Goal: Check status: Check status

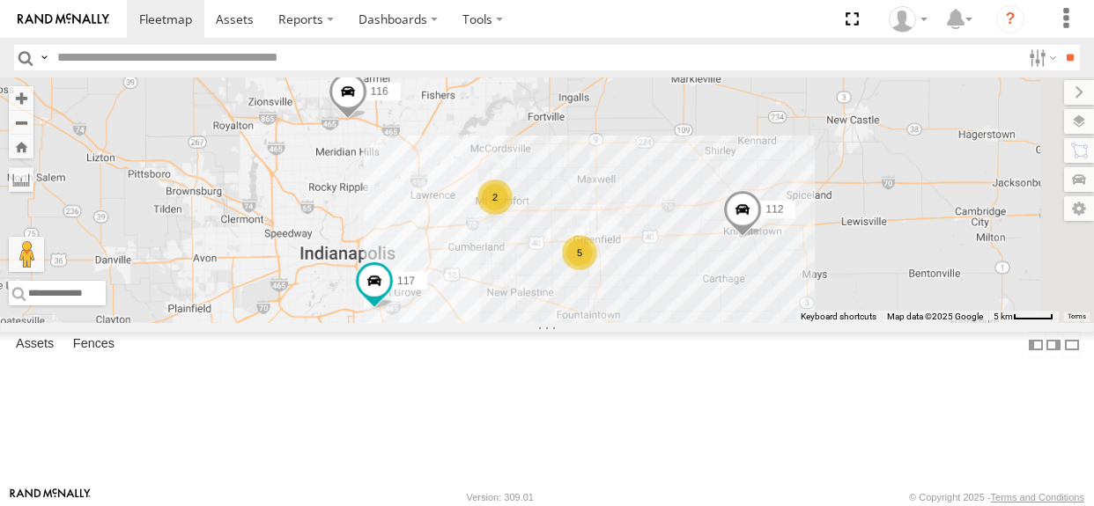
select select "**********"
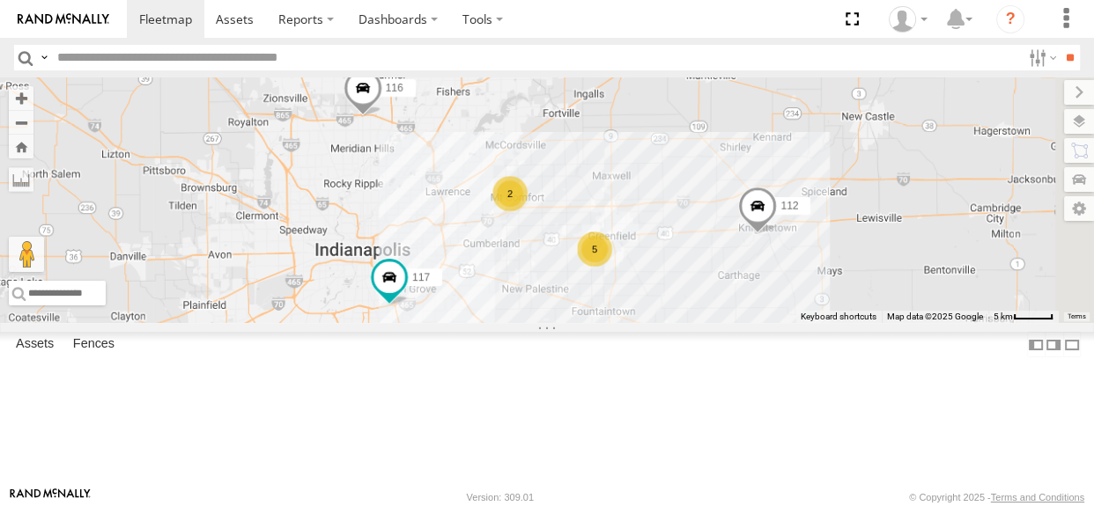
drag, startPoint x: 661, startPoint y: 217, endPoint x: 680, endPoint y: 213, distance: 18.8
click at [680, 213] on div "5 116 2 117 112" at bounding box center [547, 200] width 1094 height 246
click at [527, 211] on div "2" at bounding box center [509, 193] width 35 height 35
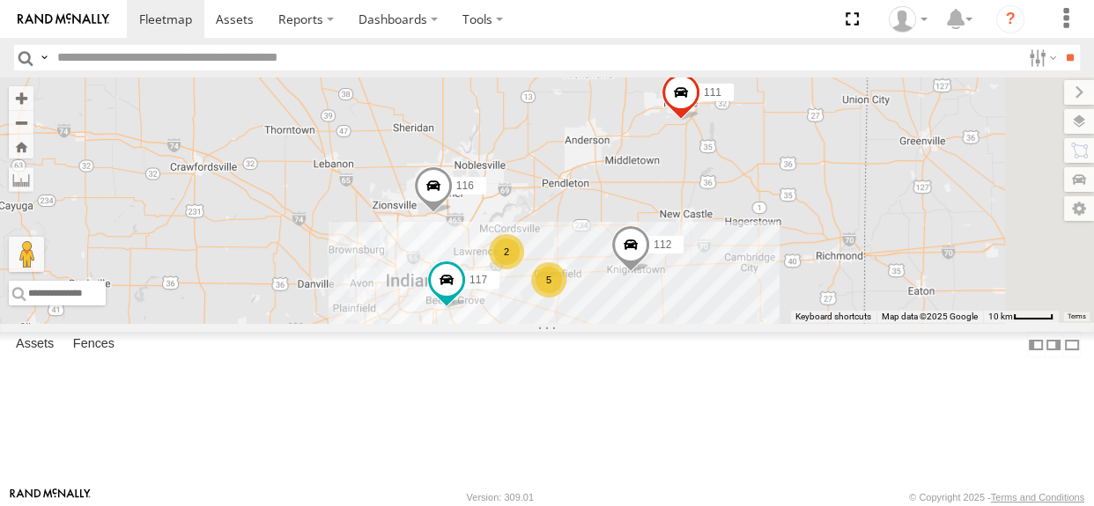
drag, startPoint x: 944, startPoint y: 310, endPoint x: 762, endPoint y: 280, distance: 183.8
click at [762, 280] on div "116 117 112 5 2 111" at bounding box center [547, 200] width 1094 height 246
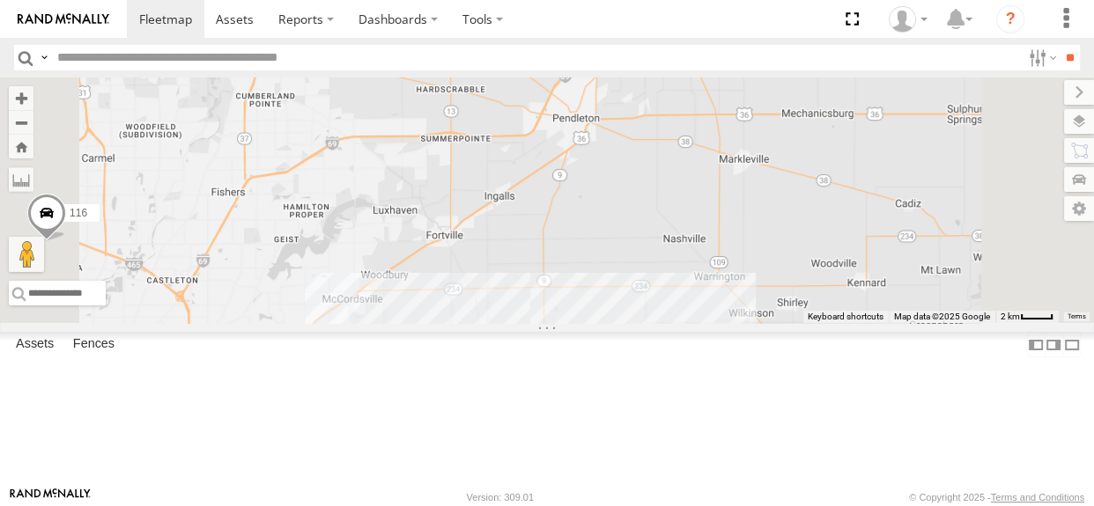
drag, startPoint x: 801, startPoint y: 306, endPoint x: 822, endPoint y: 271, distance: 41.1
click at [822, 271] on div "111 116 117 112 2" at bounding box center [547, 200] width 1094 height 246
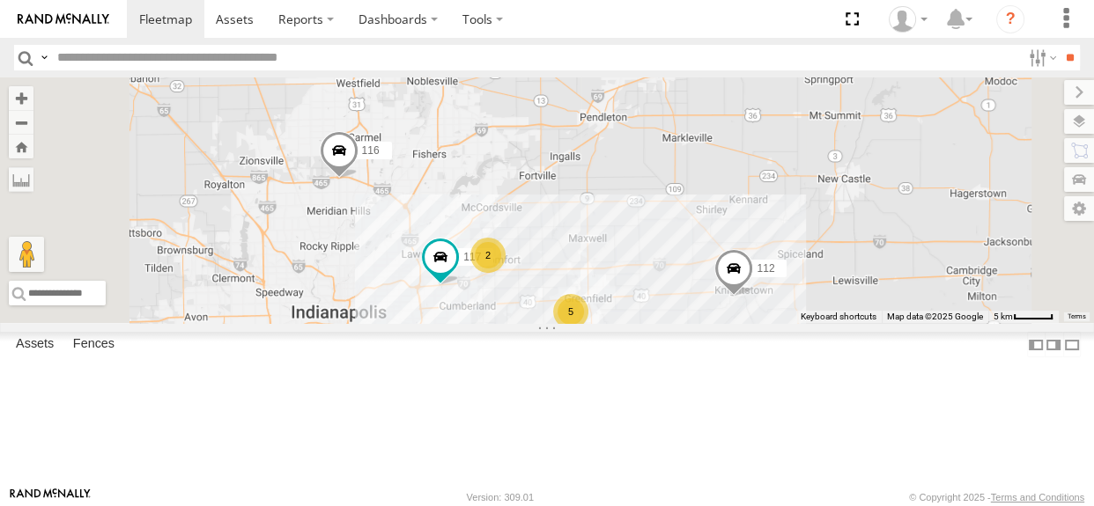
drag, startPoint x: 612, startPoint y: 305, endPoint x: 603, endPoint y: 303, distance: 9.0
click at [603, 303] on div "5 116 2 117 112" at bounding box center [547, 200] width 1094 height 246
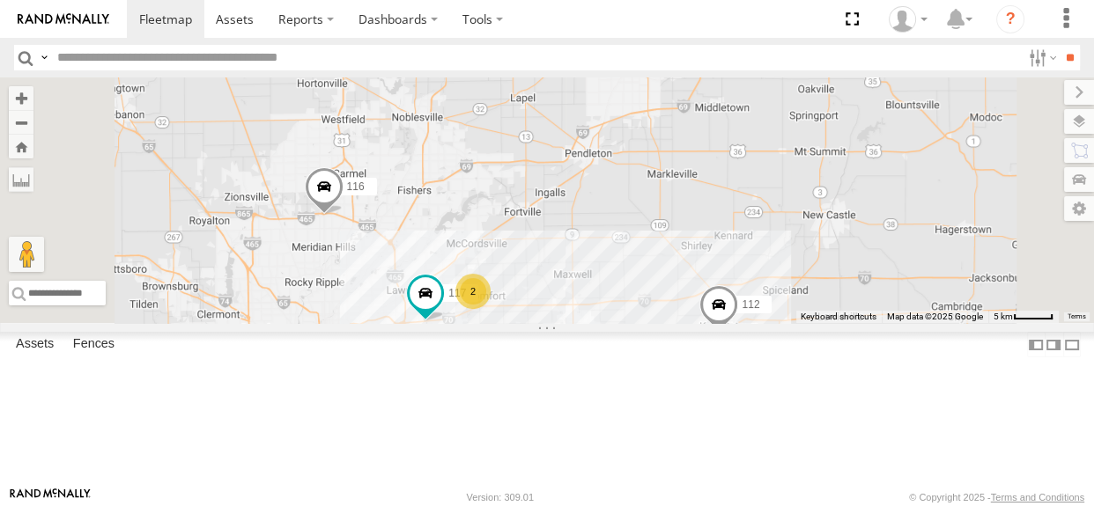
drag, startPoint x: 748, startPoint y: 164, endPoint x: 731, endPoint y: 209, distance: 48.2
click at [731, 209] on div "5 116 2 117 111 112" at bounding box center [547, 200] width 1094 height 246
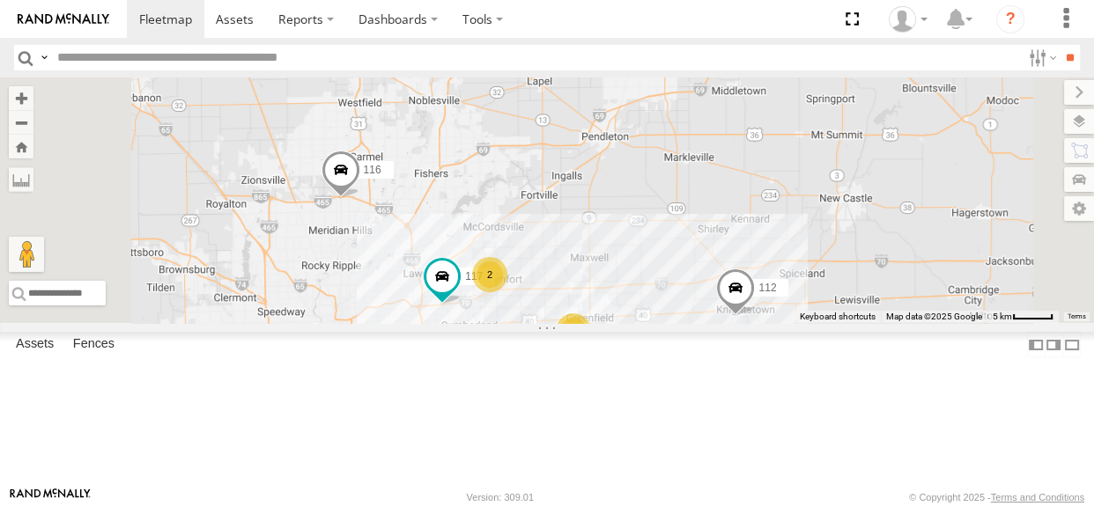
drag, startPoint x: 674, startPoint y: 295, endPoint x: 696, endPoint y: 269, distance: 33.1
click at [696, 269] on div "5 116 2 117 111 112" at bounding box center [547, 200] width 1094 height 246
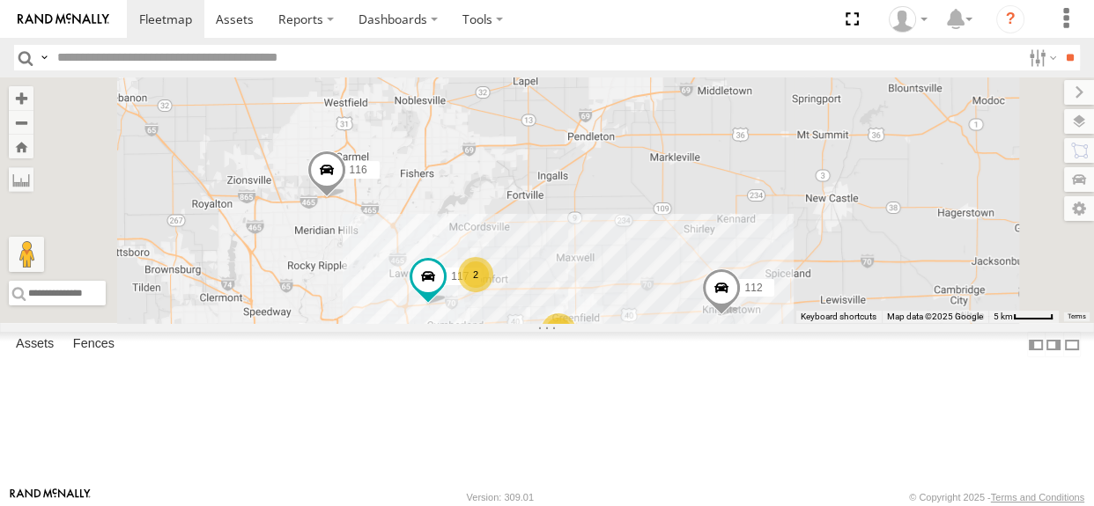
drag, startPoint x: 885, startPoint y: 344, endPoint x: 869, endPoint y: 343, distance: 15.9
click at [869, 323] on div "5 116 2 117 111 112" at bounding box center [547, 200] width 1094 height 246
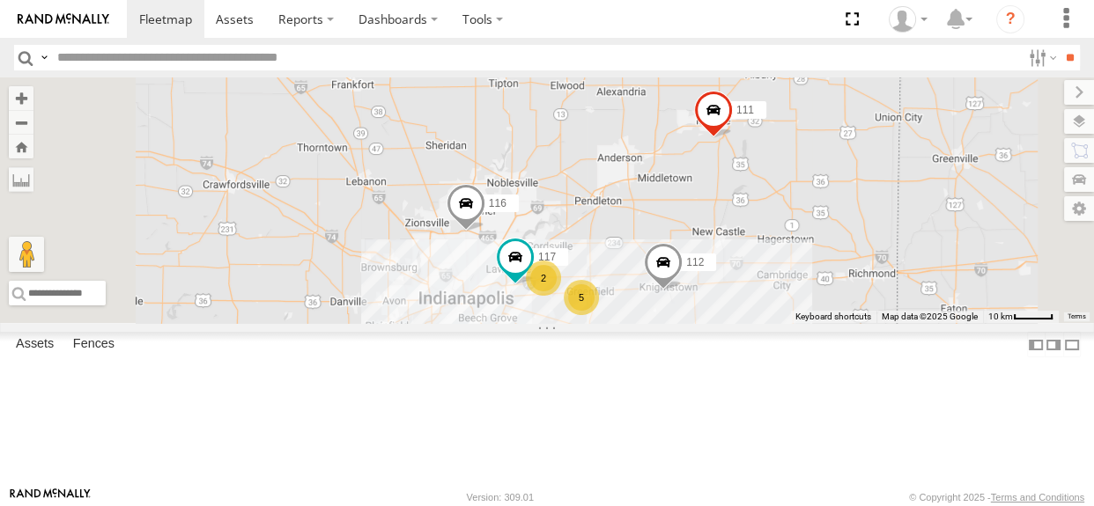
drag, startPoint x: 853, startPoint y: 308, endPoint x: 830, endPoint y: 312, distance: 23.2
click at [830, 312] on div "116 117 111 112 5 2" at bounding box center [547, 200] width 1094 height 246
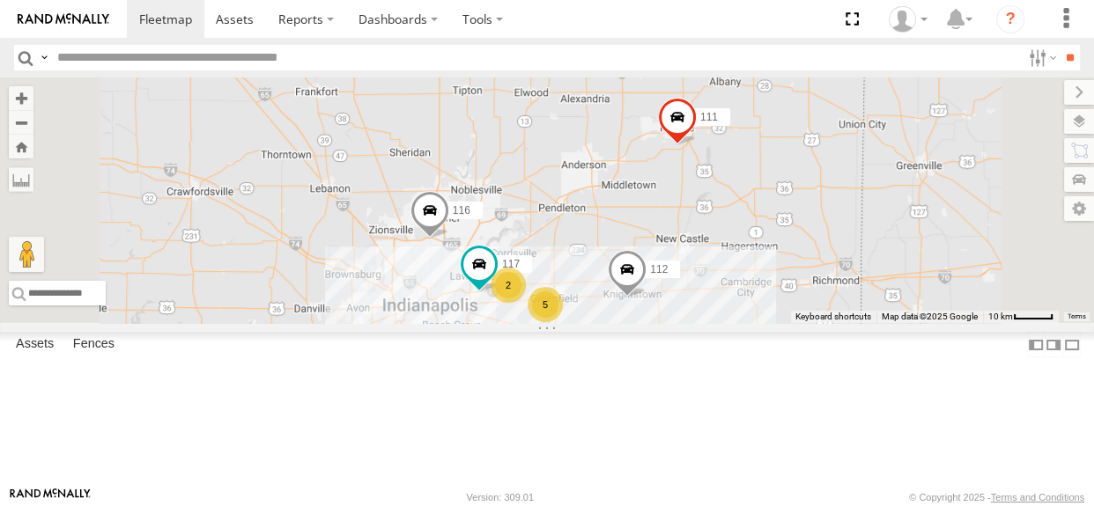
drag, startPoint x: 833, startPoint y: 305, endPoint x: 795, endPoint y: 313, distance: 38.7
click at [795, 313] on div "116 117 111 112 5 2" at bounding box center [547, 200] width 1094 height 246
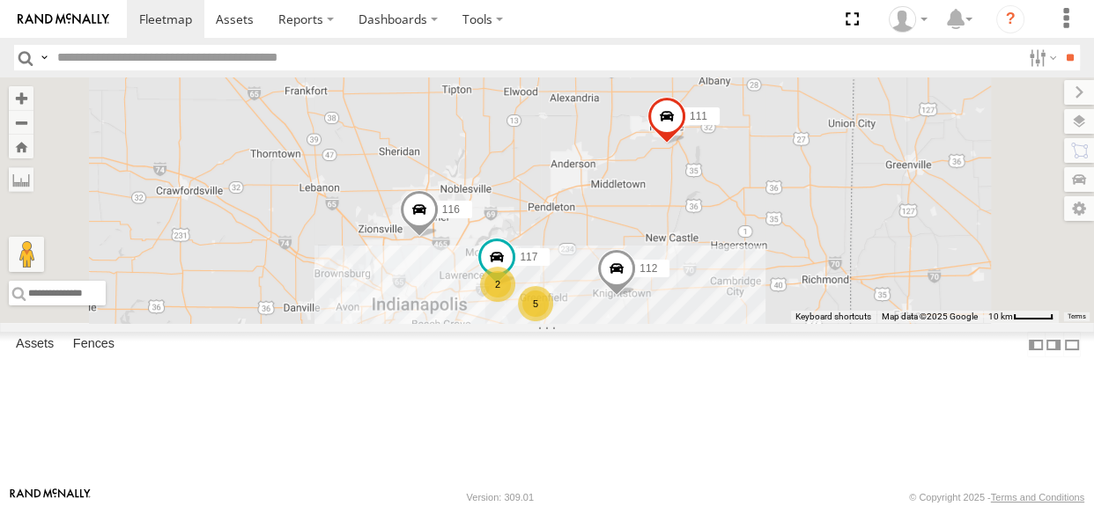
drag, startPoint x: 798, startPoint y: 311, endPoint x: 785, endPoint y: 309, distance: 12.5
click at [785, 309] on div "116 117 111 112 5 2" at bounding box center [547, 200] width 1094 height 246
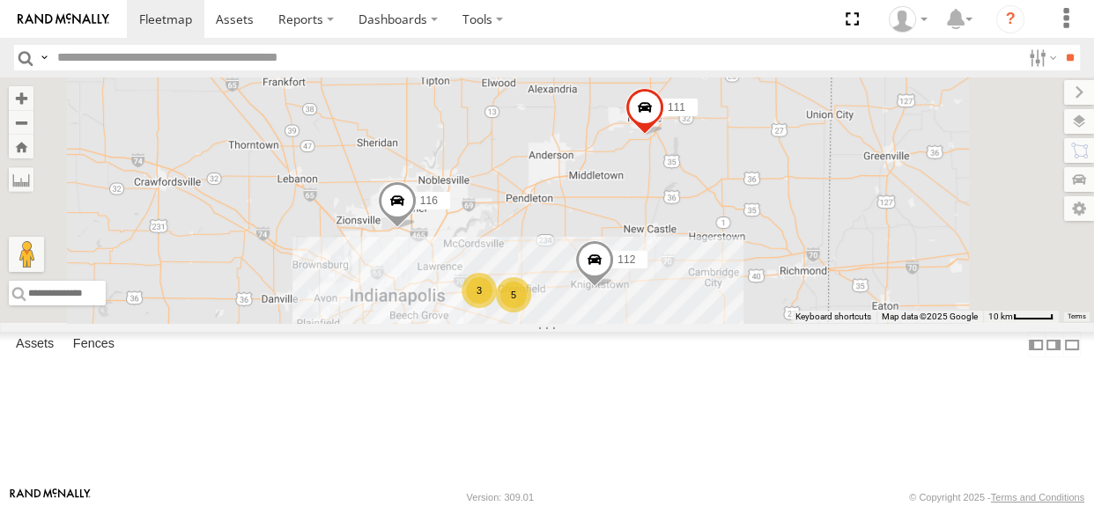
drag, startPoint x: 783, startPoint y: 315, endPoint x: 756, endPoint y: 306, distance: 28.1
click at [756, 306] on div "5 116 3 111 112" at bounding box center [547, 200] width 1094 height 246
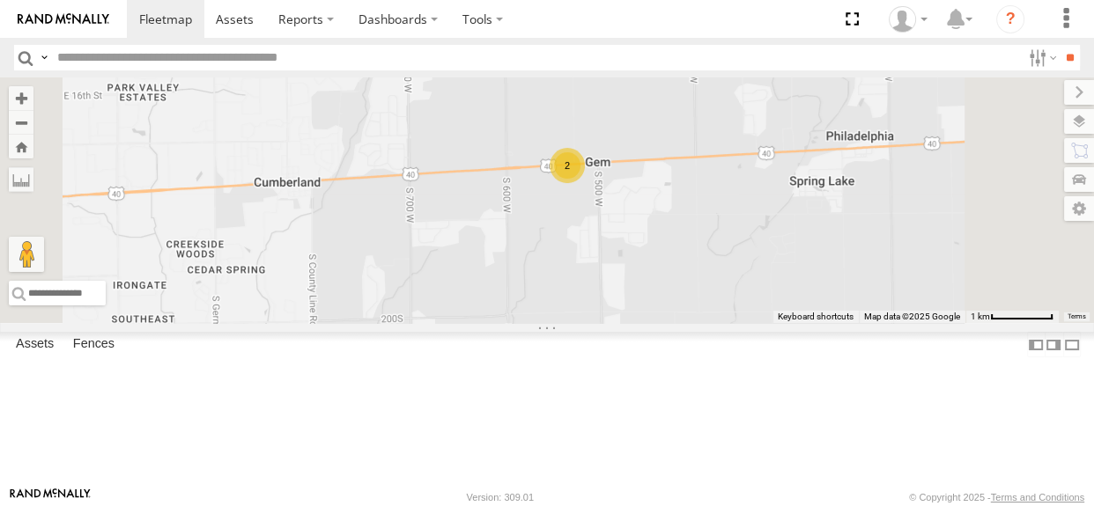
drag, startPoint x: 853, startPoint y: 301, endPoint x: 740, endPoint y: 332, distance: 117.7
click at [740, 323] on div "116 111 112 107 2" at bounding box center [547, 200] width 1094 height 246
click at [585, 183] on div "2" at bounding box center [566, 165] width 35 height 35
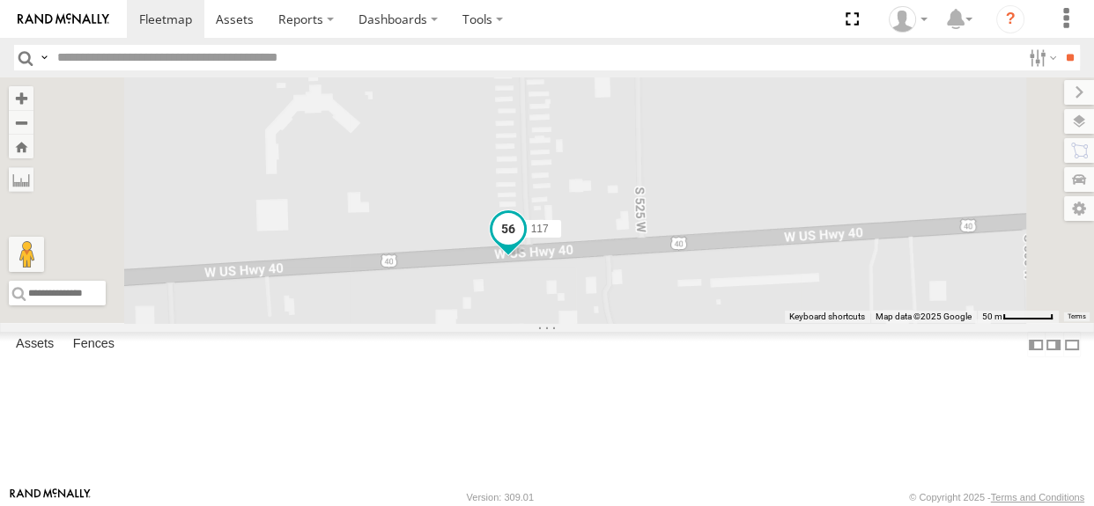
click at [524, 245] on span at bounding box center [508, 229] width 32 height 32
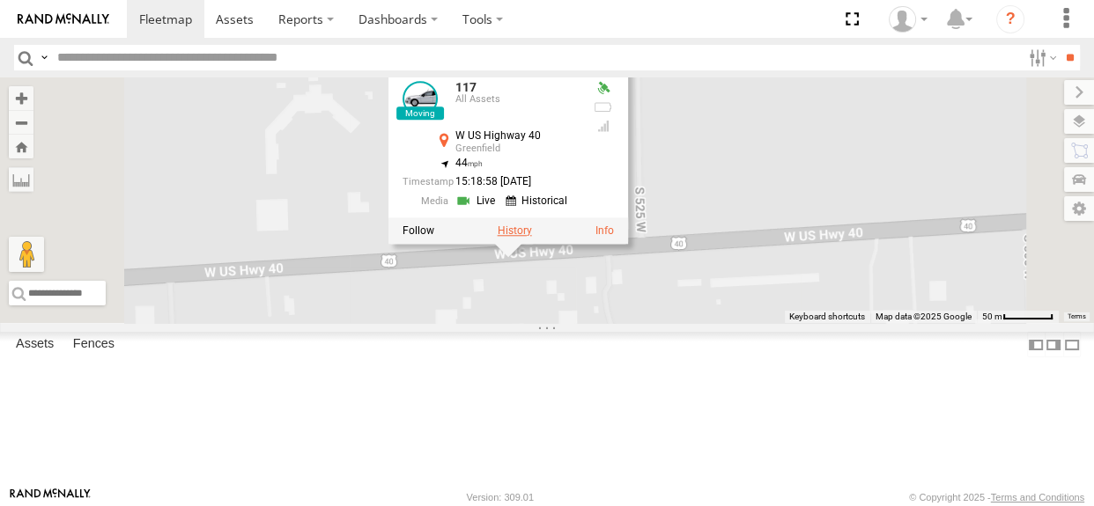
click at [532, 237] on label at bounding box center [514, 231] width 34 height 12
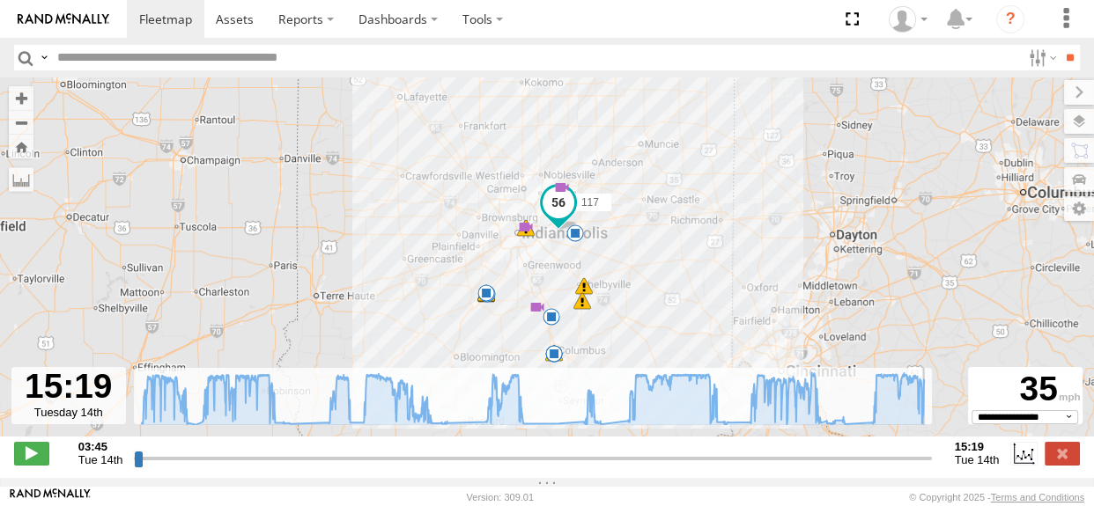
drag, startPoint x: 140, startPoint y: 467, endPoint x: 951, endPoint y: 445, distance: 811.2
click at [931, 450] on input "range" at bounding box center [532, 458] width 797 height 17
click at [1060, 458] on label at bounding box center [1061, 453] width 35 height 23
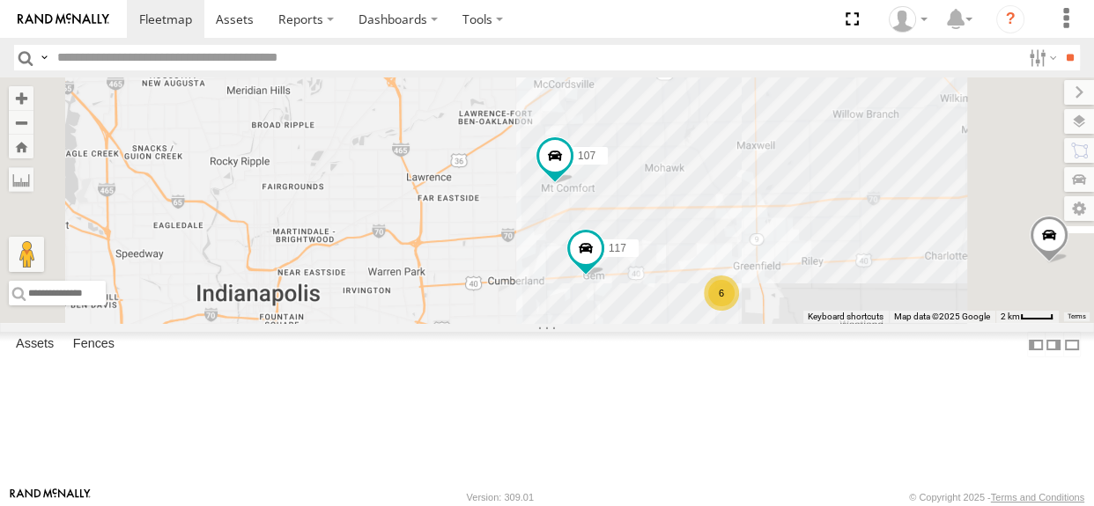
drag, startPoint x: 816, startPoint y: 375, endPoint x: 689, endPoint y: 320, distance: 138.8
click at [689, 320] on div "116 117 6 107" at bounding box center [547, 200] width 1094 height 246
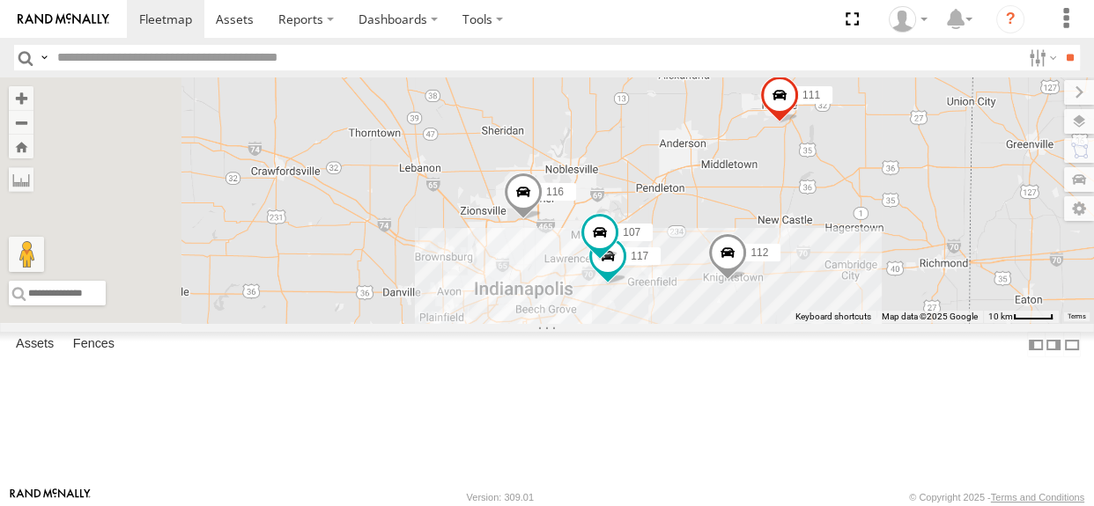
click at [860, 323] on div "116 111 112 117 107" at bounding box center [547, 200] width 1094 height 246
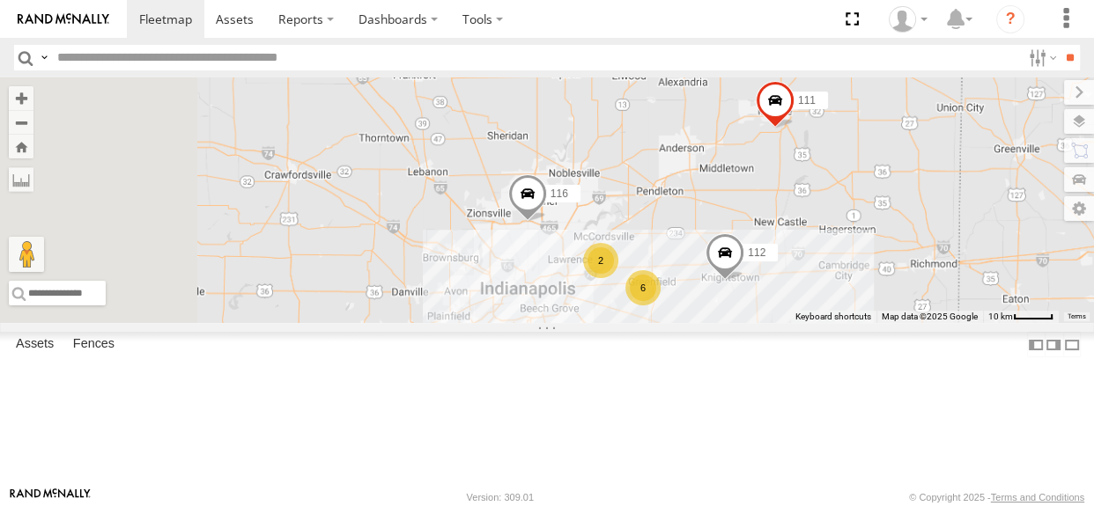
click at [660, 306] on div "6" at bounding box center [642, 287] width 35 height 35
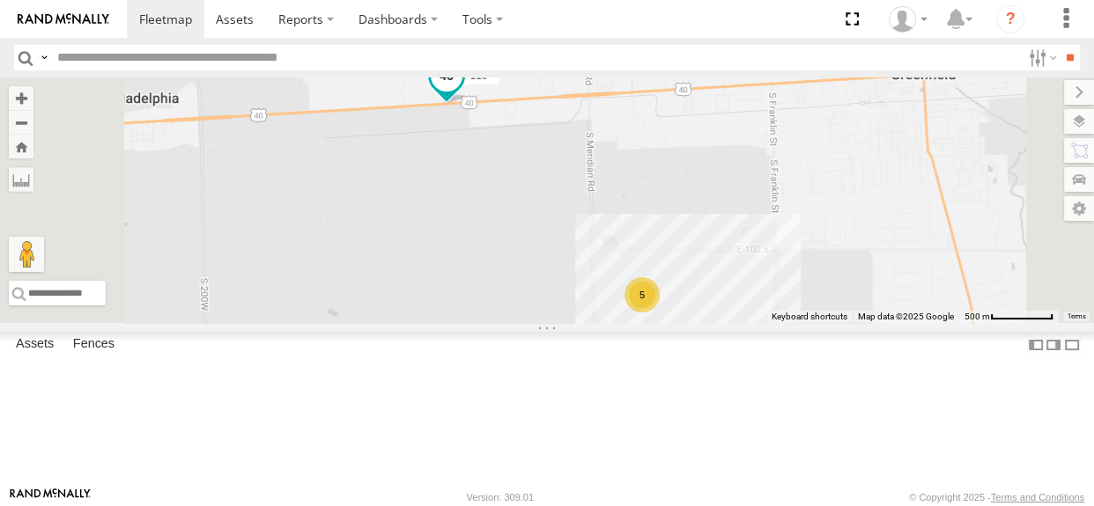
click at [462, 92] on span at bounding box center [447, 76] width 32 height 32
click at [470, 84] on label at bounding box center [453, 77] width 34 height 12
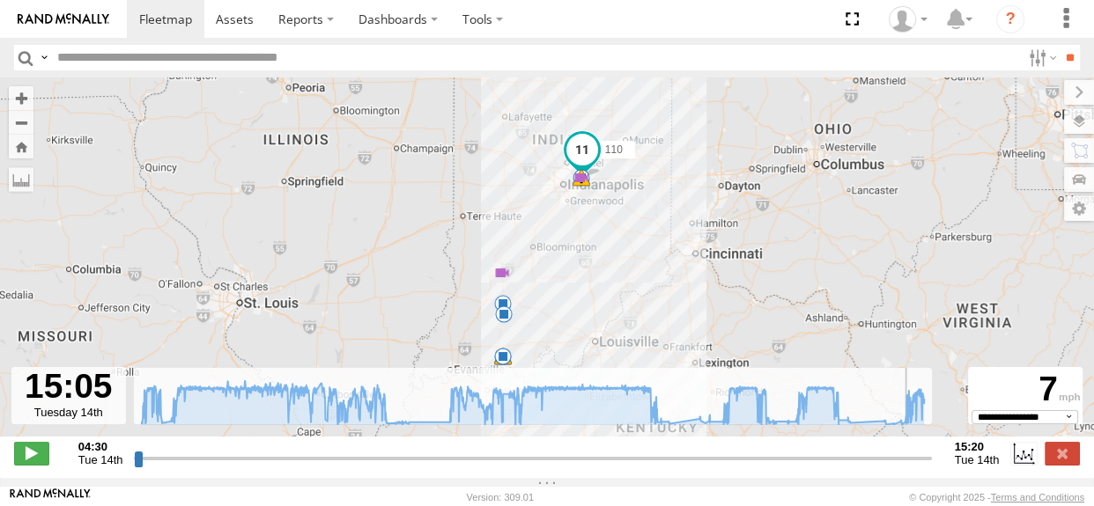
drag, startPoint x: 135, startPoint y: 468, endPoint x: 907, endPoint y: 467, distance: 772.2
click at [907, 467] on input "range" at bounding box center [532, 458] width 797 height 17
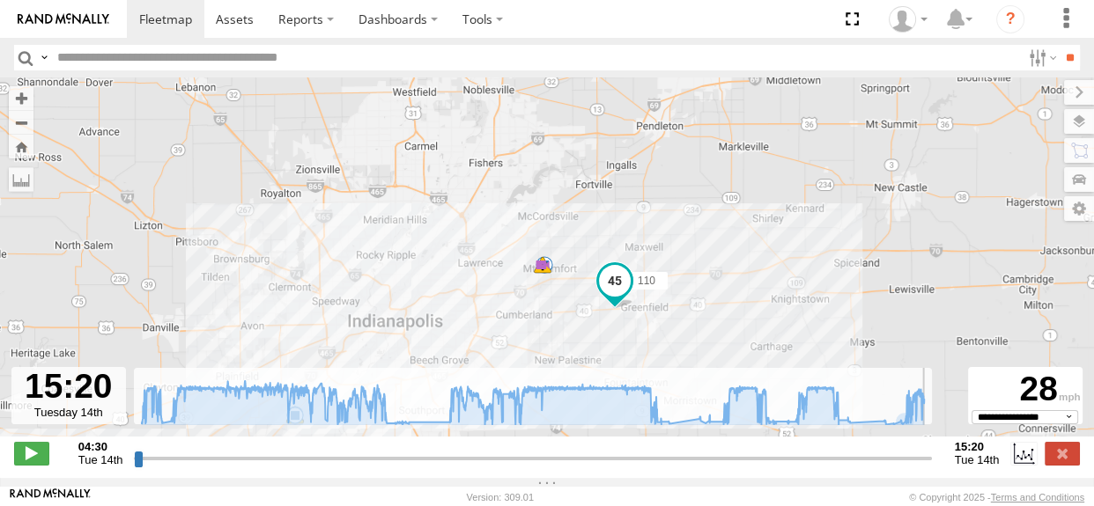
drag, startPoint x: 908, startPoint y: 472, endPoint x: 969, endPoint y: 467, distance: 61.0
type input "**********"
click at [931, 467] on input "range" at bounding box center [532, 458] width 797 height 17
click at [1050, 458] on label at bounding box center [1061, 453] width 35 height 23
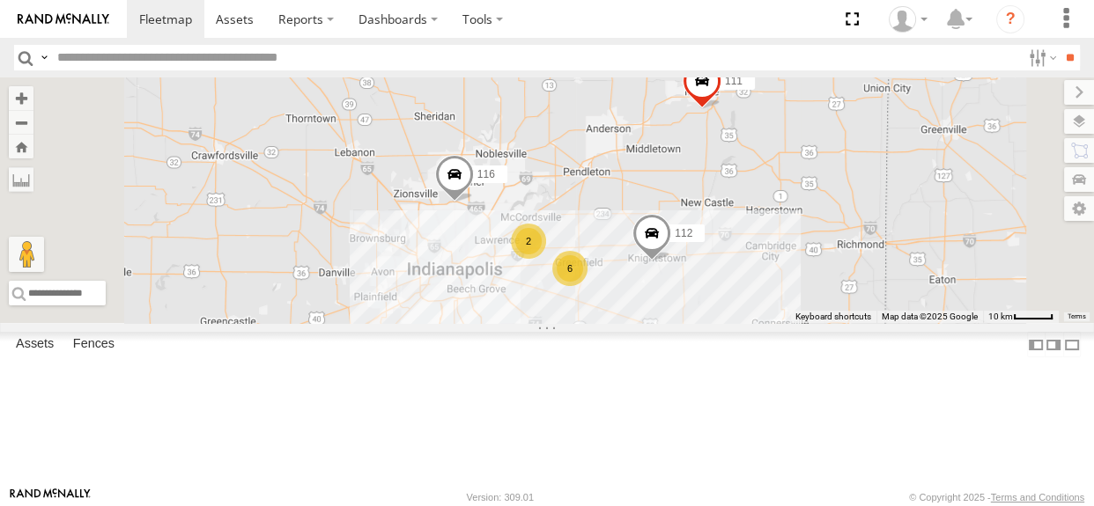
drag, startPoint x: 854, startPoint y: 296, endPoint x: 823, endPoint y: 262, distance: 45.5
click at [823, 262] on div "116 112 6 2 111" at bounding box center [547, 200] width 1094 height 246
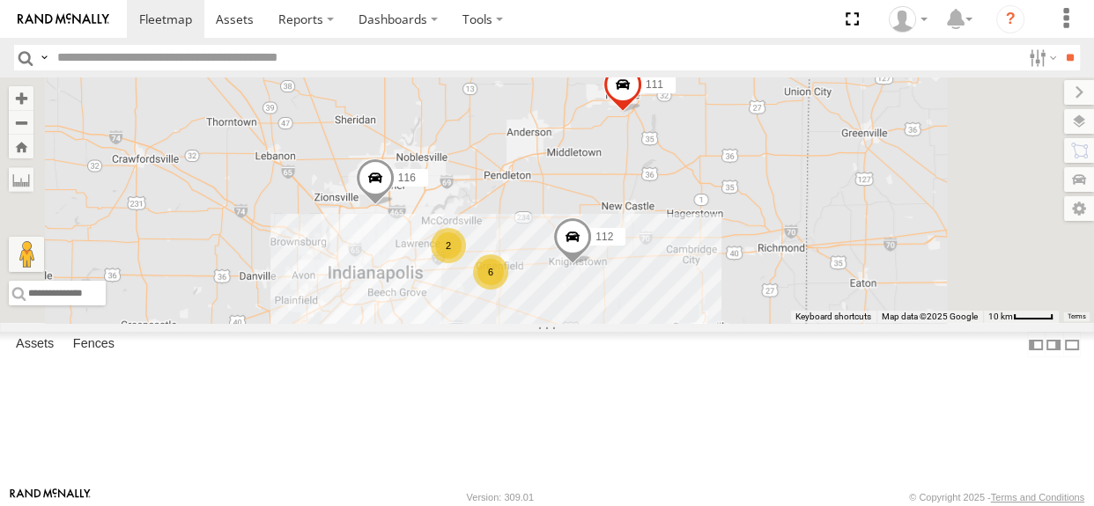
drag, startPoint x: 888, startPoint y: 251, endPoint x: 736, endPoint y: 282, distance: 155.4
click at [736, 282] on div "116 111 112 6 2" at bounding box center [547, 200] width 1094 height 246
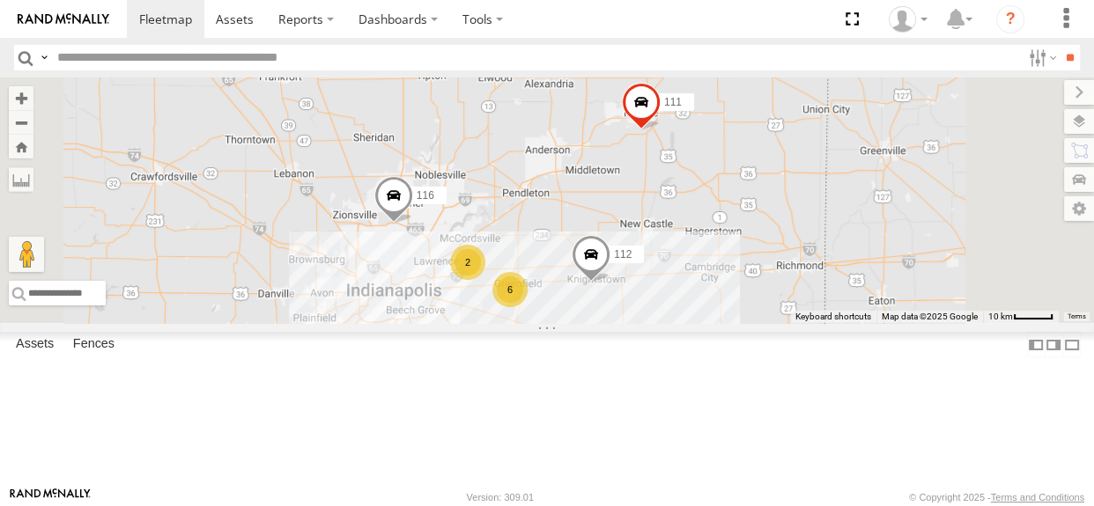
drag, startPoint x: 740, startPoint y: 282, endPoint x: 761, endPoint y: 301, distance: 28.7
click at [761, 301] on div "116 111 112 6 2" at bounding box center [547, 200] width 1094 height 246
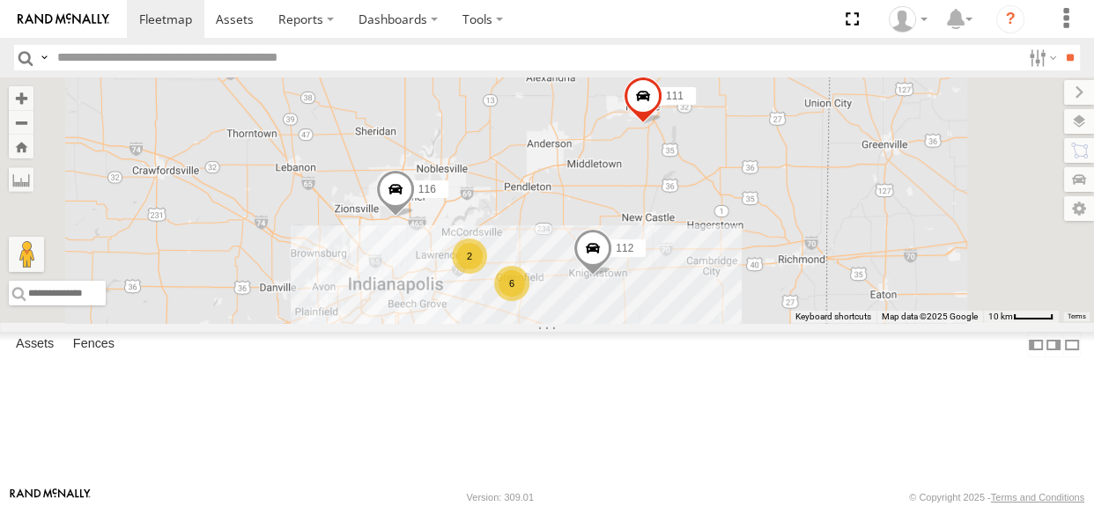
drag, startPoint x: 743, startPoint y: 210, endPoint x: 746, endPoint y: 198, distance: 11.7
click at [746, 198] on div "116 111 112 6 2" at bounding box center [547, 200] width 1094 height 246
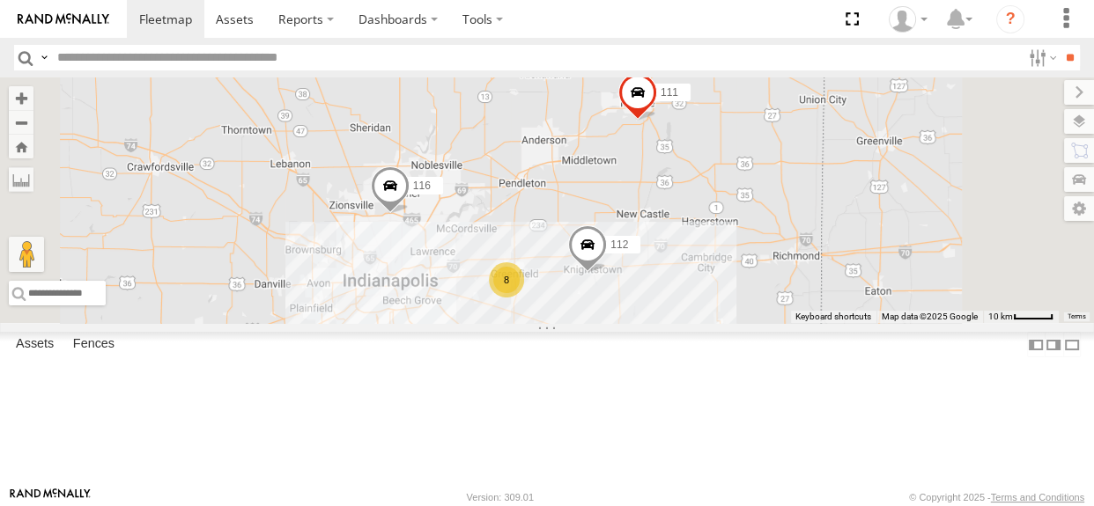
drag, startPoint x: 762, startPoint y: 290, endPoint x: 755, endPoint y: 285, distance: 9.1
click at [755, 288] on div "8 116 111 112" at bounding box center [547, 200] width 1094 height 246
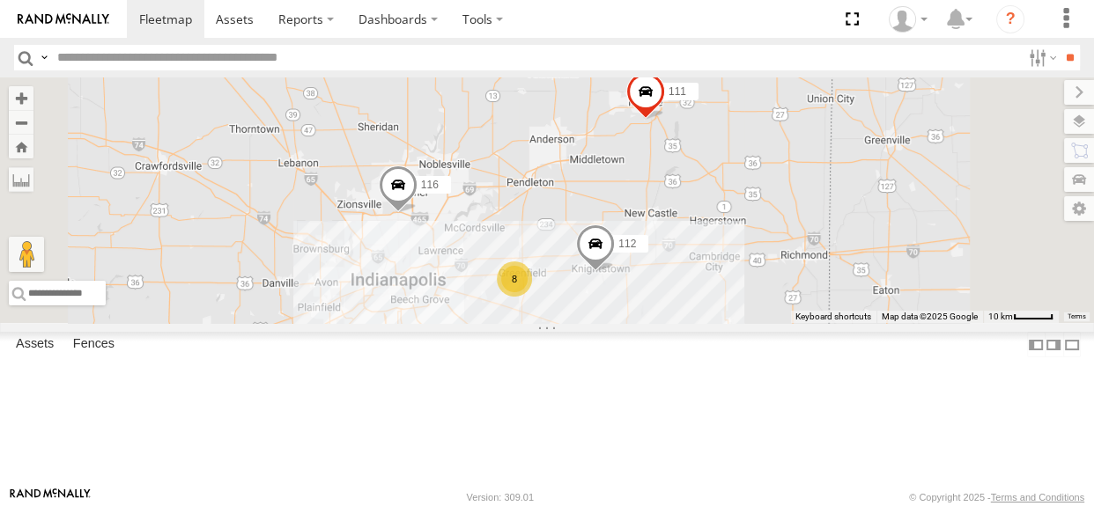
drag, startPoint x: 755, startPoint y: 289, endPoint x: 765, endPoint y: 289, distance: 9.7
click at [765, 289] on div "8 116 111 112" at bounding box center [547, 200] width 1094 height 246
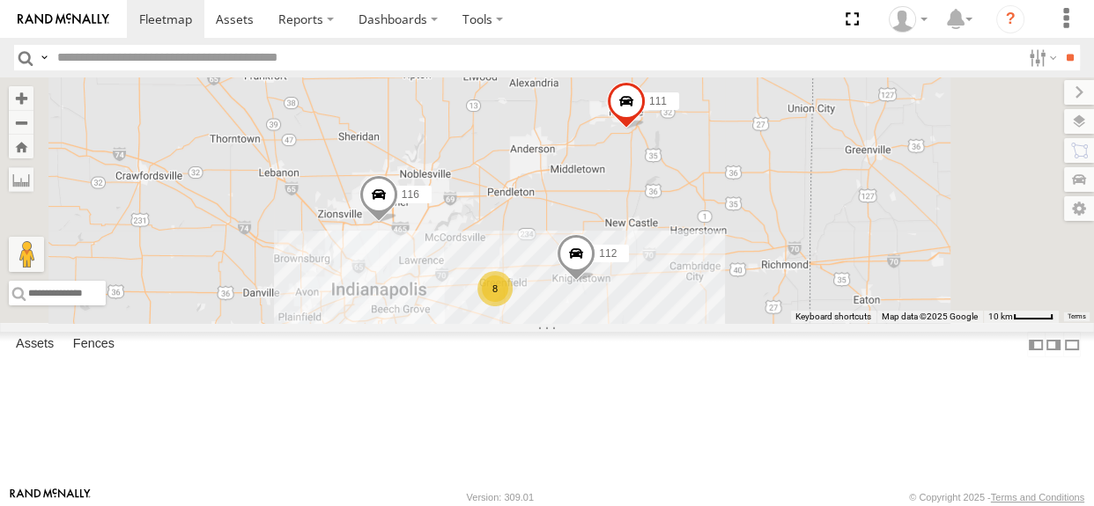
drag, startPoint x: 763, startPoint y: 288, endPoint x: 741, endPoint y: 298, distance: 24.0
click at [741, 298] on div "8 116 111 112" at bounding box center [547, 200] width 1094 height 246
